Goal: Task Accomplishment & Management: Manage account settings

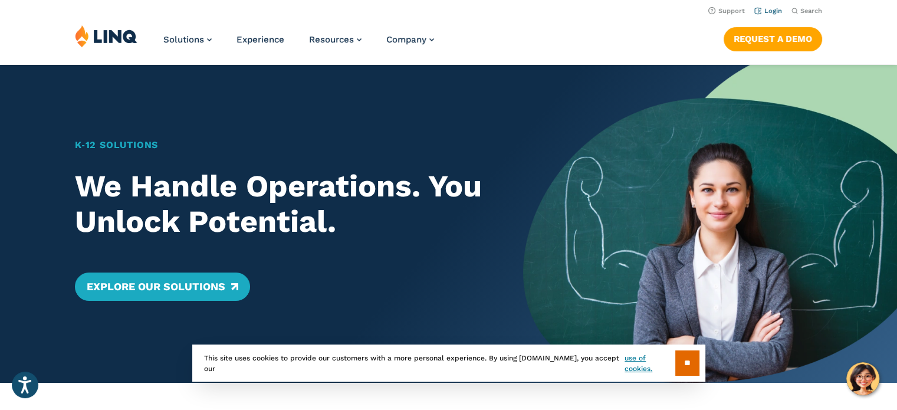
click at [764, 7] on link "Login" at bounding box center [768, 11] width 28 height 8
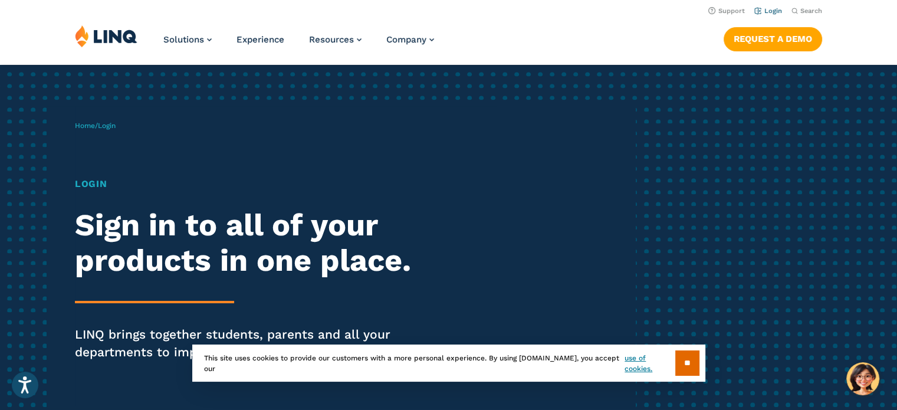
click at [764, 11] on link "Login" at bounding box center [768, 11] width 28 height 8
click at [762, 2] on header "Support Login Search Search for: Solutions Nutrition Overview NEW School Nutrit…" at bounding box center [448, 32] width 897 height 64
click at [769, 7] on link "Login" at bounding box center [768, 11] width 28 height 8
click at [771, 8] on link "Login" at bounding box center [768, 11] width 28 height 8
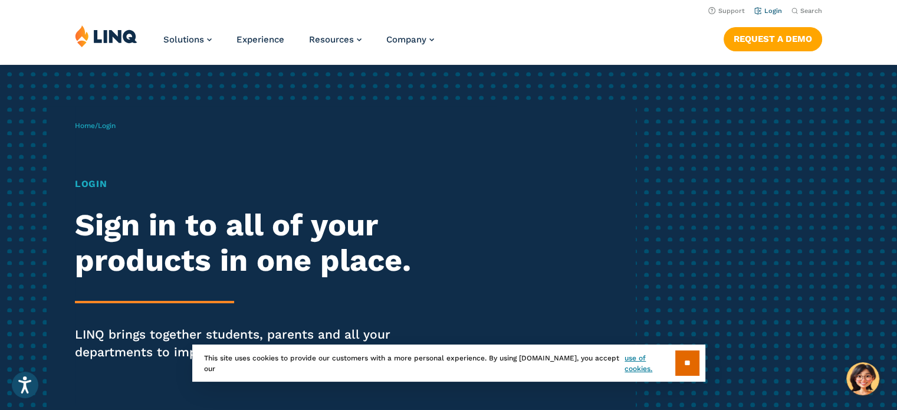
click at [770, 9] on link "Login" at bounding box center [768, 11] width 28 height 8
click at [680, 366] on input "**" at bounding box center [687, 362] width 24 height 25
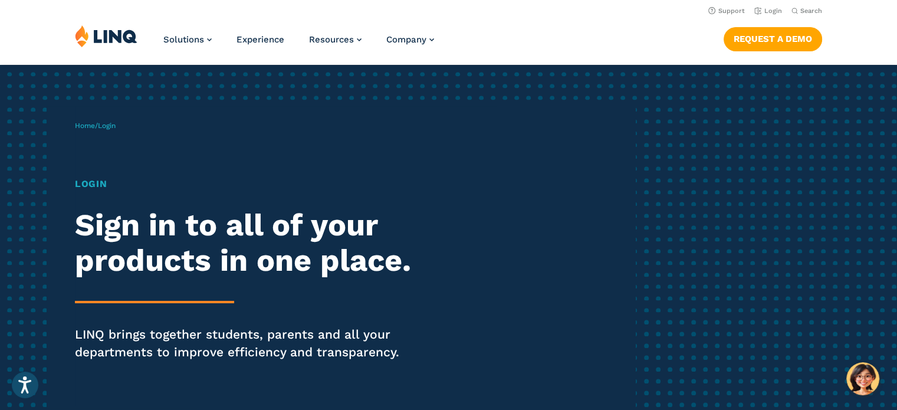
click at [88, 186] on h1 "Login" at bounding box center [248, 184] width 346 height 14
